Goal: Task Accomplishment & Management: Use online tool/utility

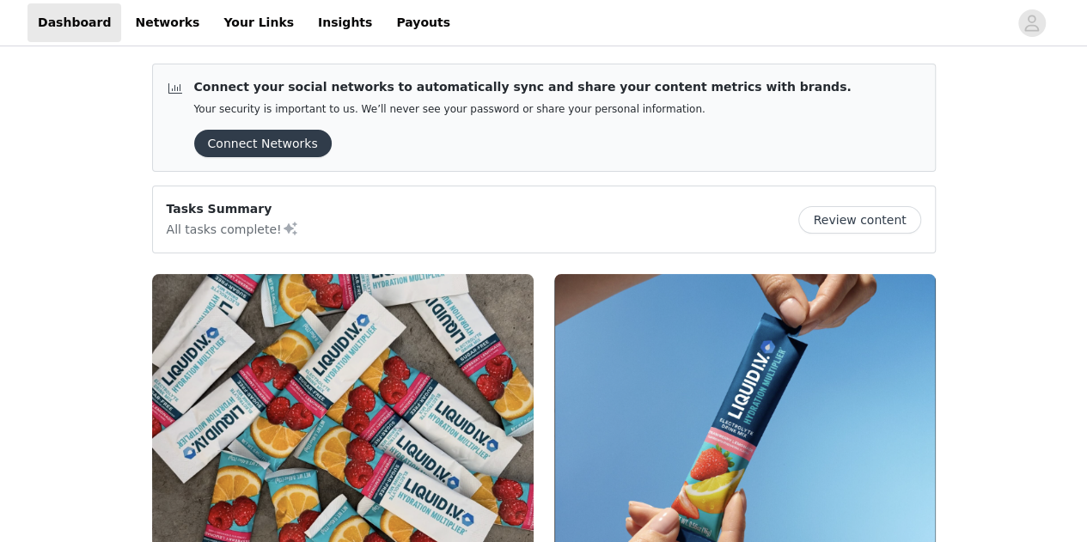
scroll to position [290, 0]
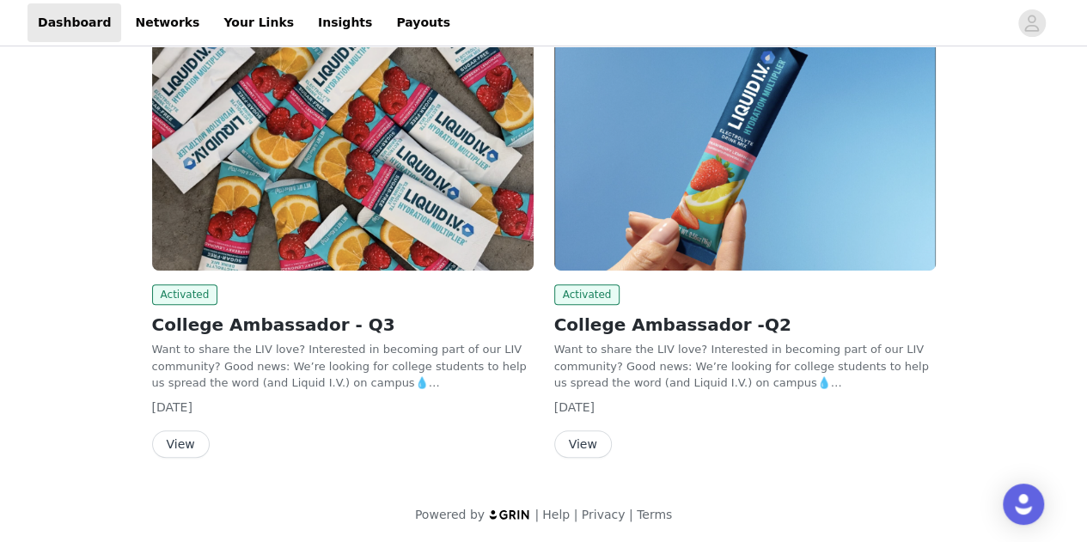
click at [586, 443] on button "View" at bounding box center [583, 445] width 58 height 28
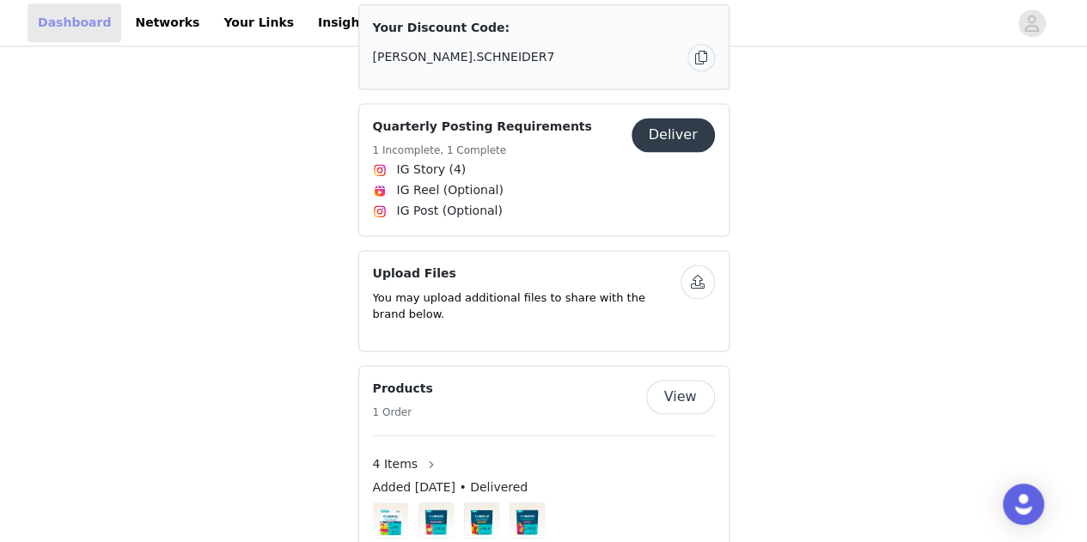
scroll to position [290, 0]
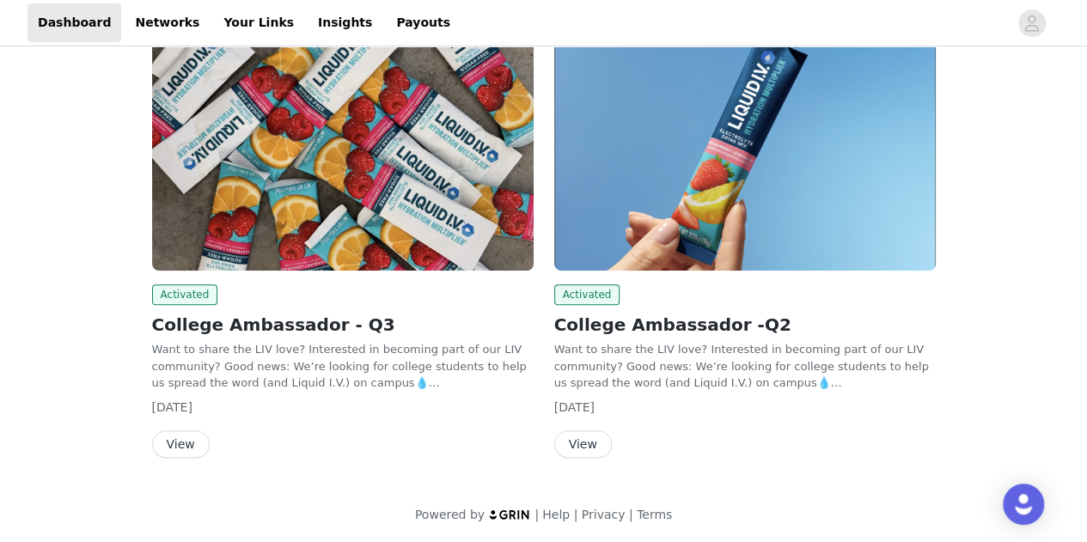
click at [186, 115] on img at bounding box center [343, 128] width 382 height 286
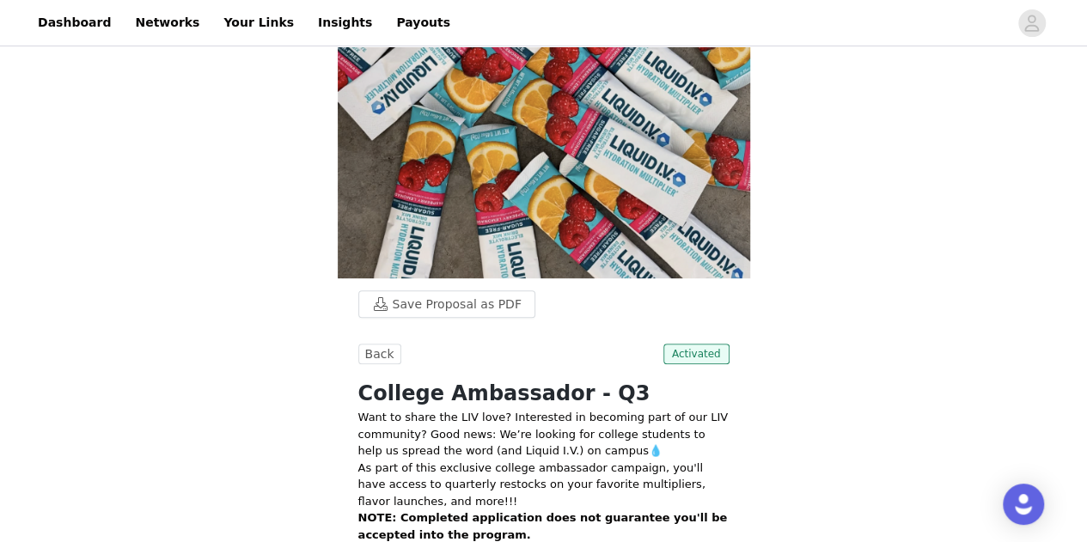
scroll to position [192, 0]
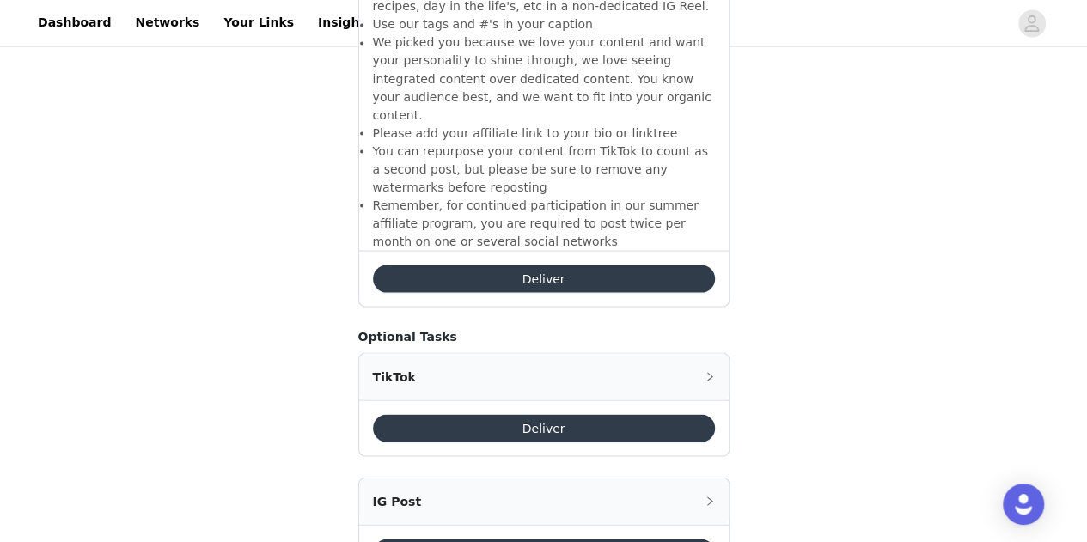
scroll to position [1586, 0]
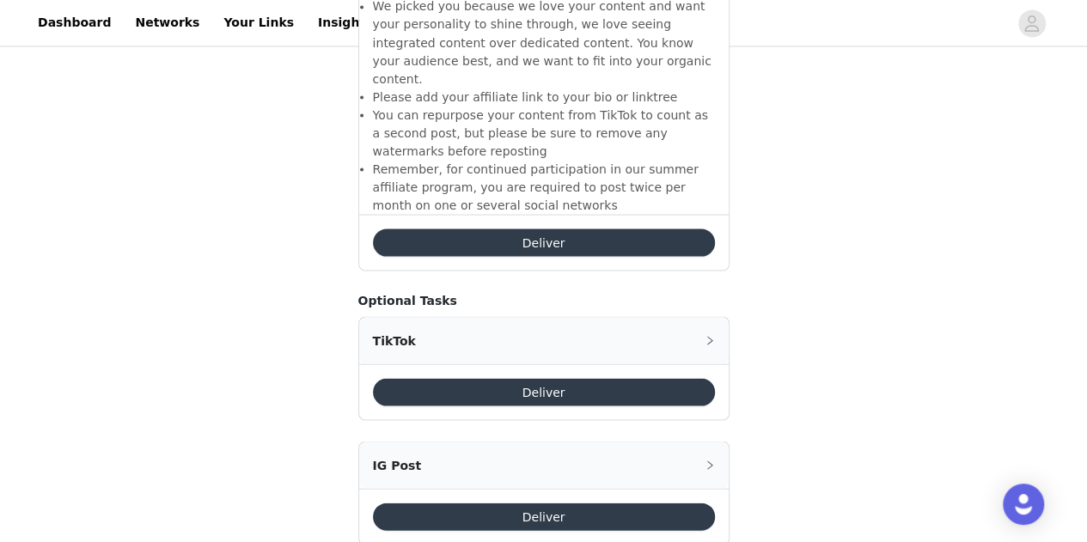
click at [491, 317] on div "TikTok" at bounding box center [544, 340] width 370 height 46
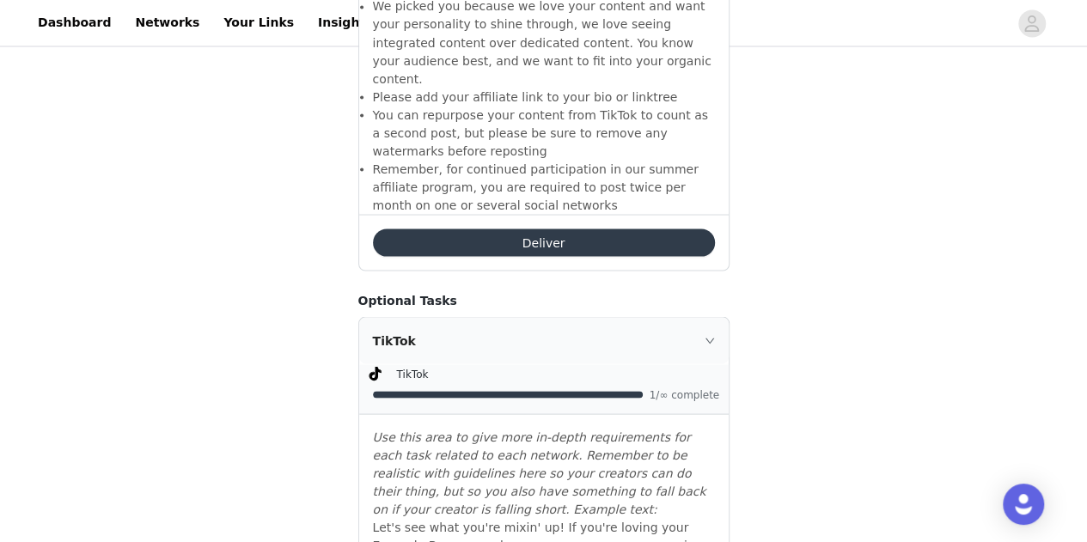
scroll to position [1956, 0]
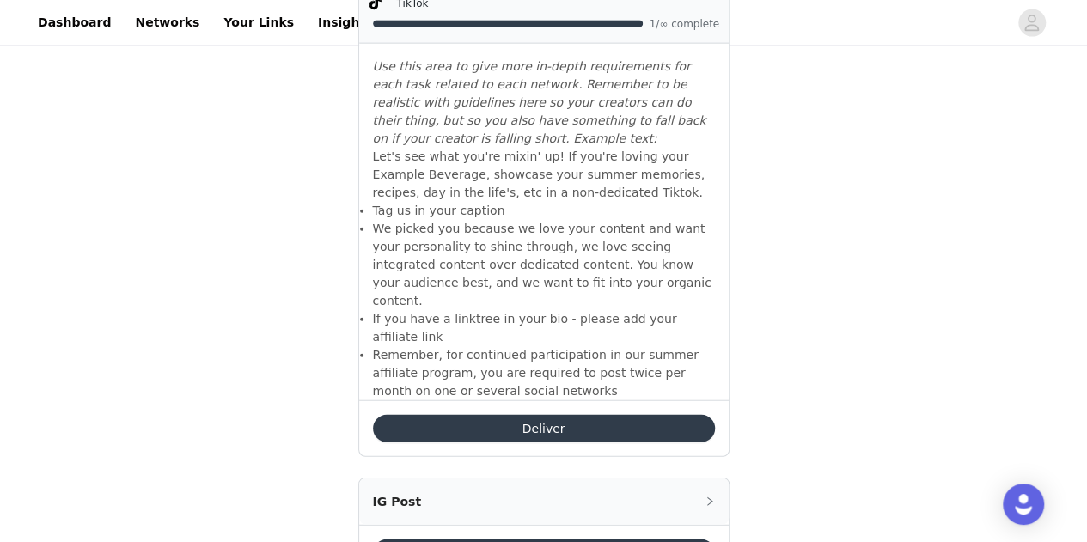
click at [505, 415] on button "Deliver" at bounding box center [544, 429] width 342 height 28
